Goal: Task Accomplishment & Management: Manage account settings

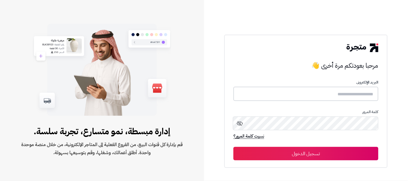
click at [332, 97] on input "text" at bounding box center [305, 94] width 145 height 14
click at [366, 91] on input "*" at bounding box center [305, 94] width 145 height 14
click at [365, 95] on input "*" at bounding box center [305, 94] width 145 height 14
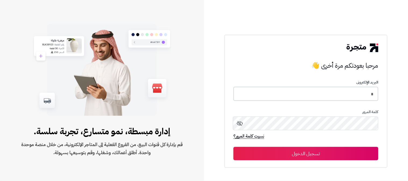
click at [365, 95] on input "*" at bounding box center [305, 94] width 145 height 14
click at [324, 100] on input "*" at bounding box center [305, 94] width 145 height 14
type input "*"
click at [322, 93] on input "*" at bounding box center [305, 94] width 145 height 14
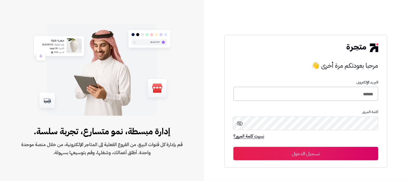
type input "******"
click at [233, 147] on button "تسجيل الدخول" at bounding box center [305, 153] width 145 height 13
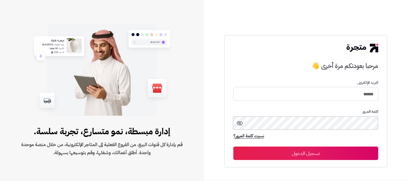
click at [233, 147] on button "تسجيل الدخول" at bounding box center [305, 153] width 145 height 13
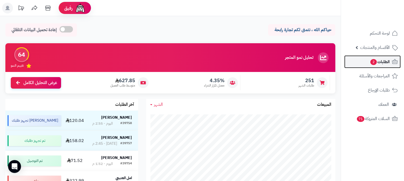
click at [376, 63] on span "الطلبات 2" at bounding box center [379, 62] width 20 height 8
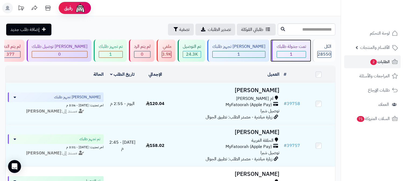
click at [299, 55] on div "1" at bounding box center [291, 54] width 29 height 6
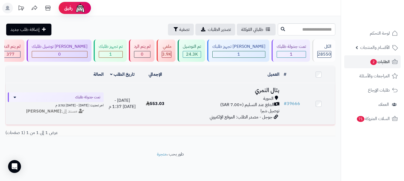
click at [258, 102] on span "الدفع عند التسليم (+7.00 SAR)" at bounding box center [247, 105] width 54 height 6
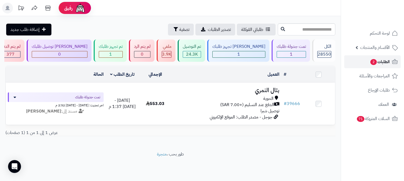
click at [372, 63] on span "2" at bounding box center [373, 62] width 7 height 6
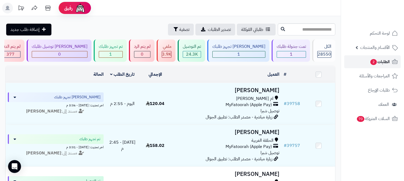
click at [380, 63] on span "الطلبات 2" at bounding box center [379, 62] width 20 height 8
click at [371, 59] on span "2" at bounding box center [373, 62] width 6 height 6
click at [373, 63] on span "2" at bounding box center [373, 62] width 7 height 6
click at [381, 64] on span "الطلبات 2" at bounding box center [379, 62] width 20 height 8
click at [367, 59] on link "الطلبات 2" at bounding box center [372, 61] width 56 height 13
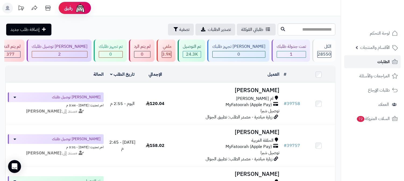
click at [379, 63] on span "الطلبات" at bounding box center [383, 62] width 12 height 8
click at [376, 62] on link "الطلبات" at bounding box center [372, 61] width 56 height 13
click at [385, 66] on link "الطلبات" at bounding box center [372, 61] width 56 height 13
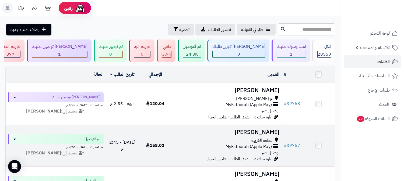
click at [262, 139] on span "الحلقة الغربية" at bounding box center [262, 141] width 22 height 6
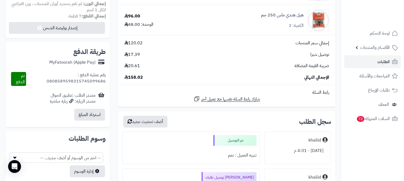
scroll to position [328, 0]
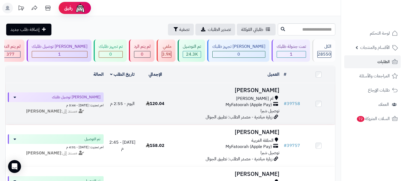
click at [249, 112] on div "ام العراد MyFatoorah (Apple Pay) توصيل شبرا" at bounding box center [226, 105] width 105 height 19
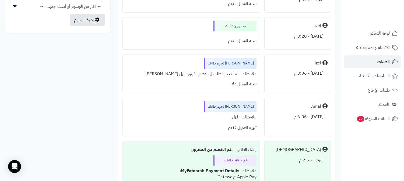
scroll to position [328, 0]
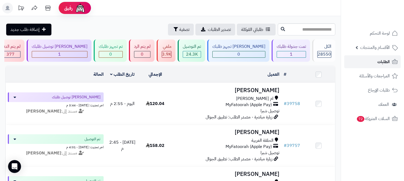
click at [386, 62] on span "الطلبات" at bounding box center [383, 62] width 12 height 8
click at [388, 62] on span "الطلبات" at bounding box center [383, 62] width 12 height 8
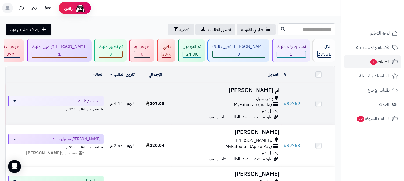
click at [251, 102] on span "MyFatoorah (mada)" at bounding box center [253, 105] width 38 height 6
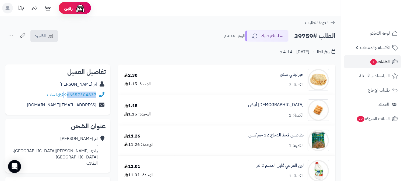
drag, startPoint x: 65, startPoint y: 95, endPoint x: 69, endPoint y: 95, distance: 4.0
click at [69, 95] on div "966557304837 واتساب" at bounding box center [71, 95] width 49 height 6
copy div "66557304837"
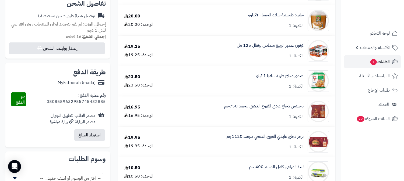
scroll to position [358, 0]
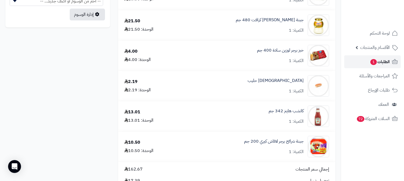
click at [380, 59] on span "الطلبات 1" at bounding box center [379, 62] width 20 height 8
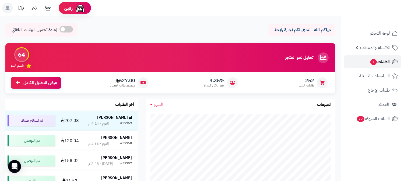
click at [366, 63] on link "الطلبات 1" at bounding box center [372, 61] width 56 height 13
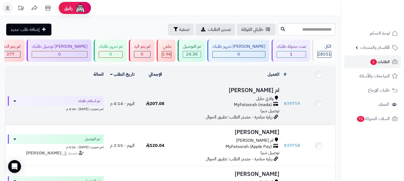
click at [261, 99] on span "وادي جليل" at bounding box center [264, 99] width 17 height 6
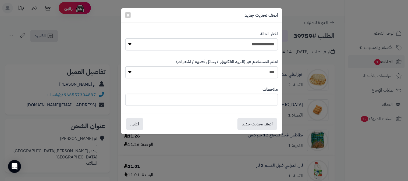
click at [267, 36] on label "اختار الحالة" at bounding box center [269, 34] width 18 height 6
click at [267, 40] on select "**********" at bounding box center [201, 44] width 153 height 12
select select "*"
click at [125, 38] on select "**********" at bounding box center [201, 44] width 153 height 12
click at [260, 105] on textarea at bounding box center [201, 100] width 153 height 12
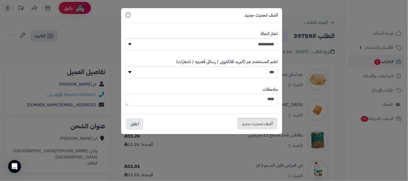
type textarea "****"
click at [250, 129] on button "أضف تحديث جديد" at bounding box center [257, 124] width 40 height 12
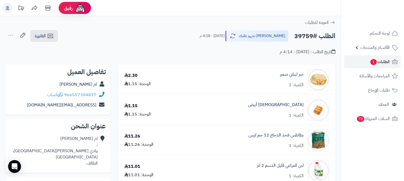
click at [12, 34] on icon at bounding box center [10, 35] width 11 height 11
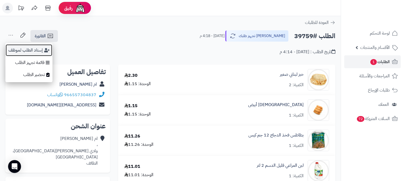
click at [41, 47] on button "إسناد الطلب لموظف" at bounding box center [28, 50] width 47 height 12
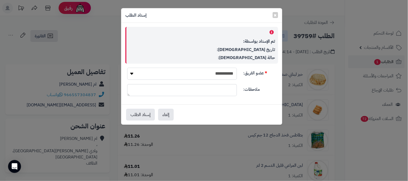
click at [194, 73] on select "**********" at bounding box center [182, 74] width 110 height 12
select select "**"
click at [127, 68] on select "**********" at bounding box center [182, 74] width 110 height 12
click at [139, 114] on button "إسناد الطلب" at bounding box center [140, 115] width 29 height 12
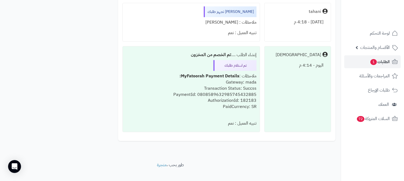
scroll to position [657, 0]
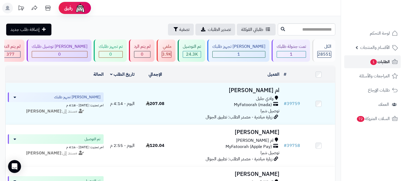
click at [388, 61] on span "الطلبات 1" at bounding box center [379, 62] width 20 height 8
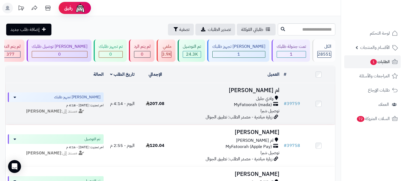
click at [245, 98] on div "وادي جليل" at bounding box center [226, 99] width 105 height 6
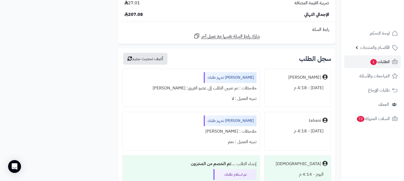
scroll to position [657, 0]
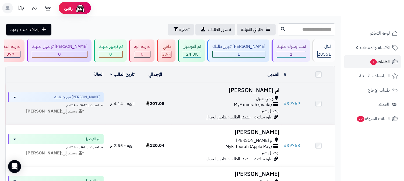
click at [251, 105] on span "MyFatoorah (mada)" at bounding box center [253, 105] width 38 height 6
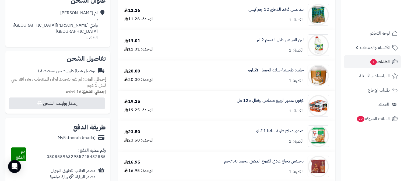
scroll to position [119, 0]
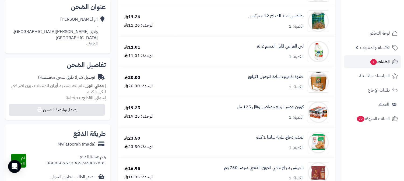
click at [383, 61] on span "الطلبات 1" at bounding box center [379, 62] width 20 height 8
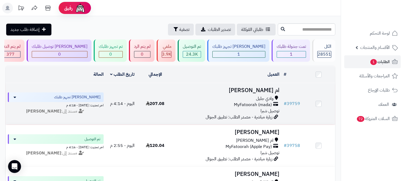
click at [248, 99] on div "وادي جليل" at bounding box center [226, 99] width 105 height 6
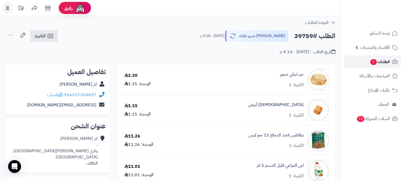
click at [383, 63] on span "الطلبات 1" at bounding box center [379, 62] width 20 height 8
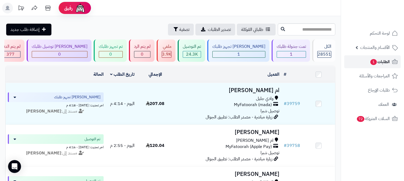
click at [383, 57] on link "الطلبات 1" at bounding box center [372, 61] width 56 height 13
click at [378, 62] on span "الطلبات 1" at bounding box center [379, 62] width 20 height 8
click at [385, 63] on span "الطلبات 1" at bounding box center [379, 62] width 20 height 8
click at [384, 64] on span "الطلبات 1" at bounding box center [379, 62] width 20 height 8
click at [369, 65] on span "الطلبات 1" at bounding box center [379, 62] width 20 height 8
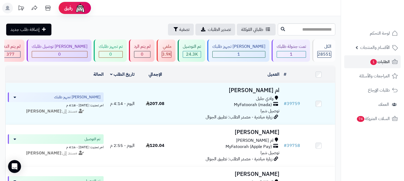
click at [9, 6] on rect at bounding box center [7, 8] width 11 height 11
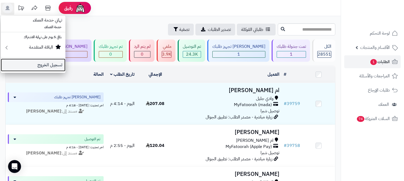
click at [60, 66] on link "تسجيل الخروج" at bounding box center [33, 65] width 65 height 13
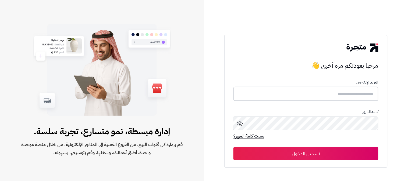
click at [302, 101] on input "text" at bounding box center [305, 94] width 145 height 14
click at [306, 96] on input "text" at bounding box center [305, 94] width 145 height 14
type input "*"
type input "******"
click at [233, 147] on button "تسجيل الدخول" at bounding box center [305, 153] width 145 height 13
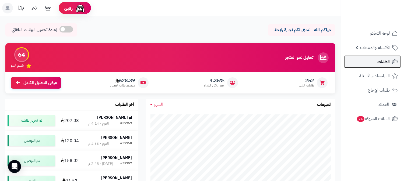
click at [390, 60] on link "الطلبات" at bounding box center [372, 61] width 56 height 13
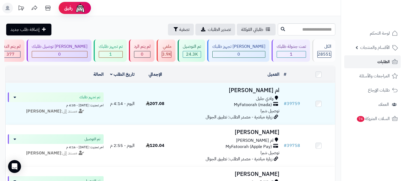
click at [381, 61] on span "الطلبات" at bounding box center [383, 62] width 12 height 8
click at [7, 8] on icon at bounding box center [7, 8] width 4 height 4
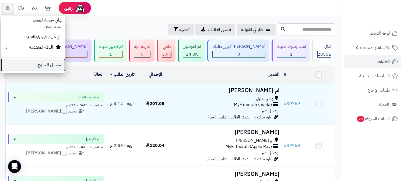
click at [49, 62] on link "تسجيل الخروج" at bounding box center [33, 65] width 65 height 13
